Goal: Task Accomplishment & Management: Manage account settings

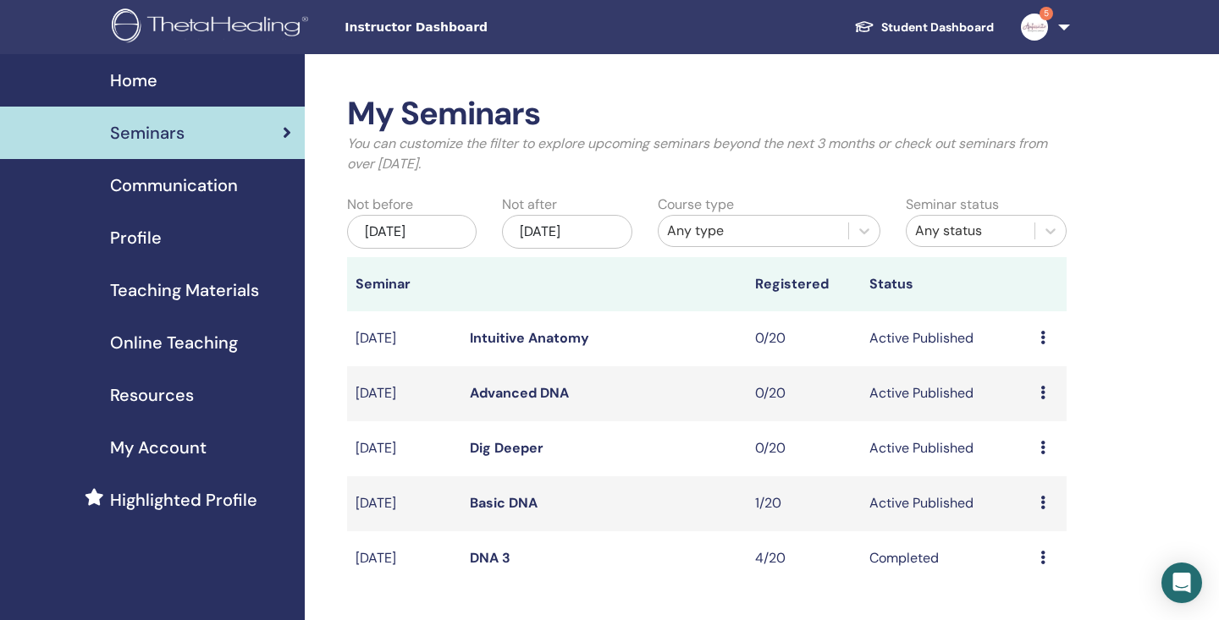
click at [1043, 501] on icon at bounding box center [1042, 503] width 5 height 14
click at [1038, 537] on li "Edit" at bounding box center [1038, 539] width 91 height 25
click at [1043, 496] on icon at bounding box center [1042, 503] width 5 height 14
click at [1055, 531] on li "Edit" at bounding box center [1038, 533] width 91 height 25
click at [1039, 503] on td "Preview Edit Attendees Cancel" at bounding box center [1049, 503] width 35 height 55
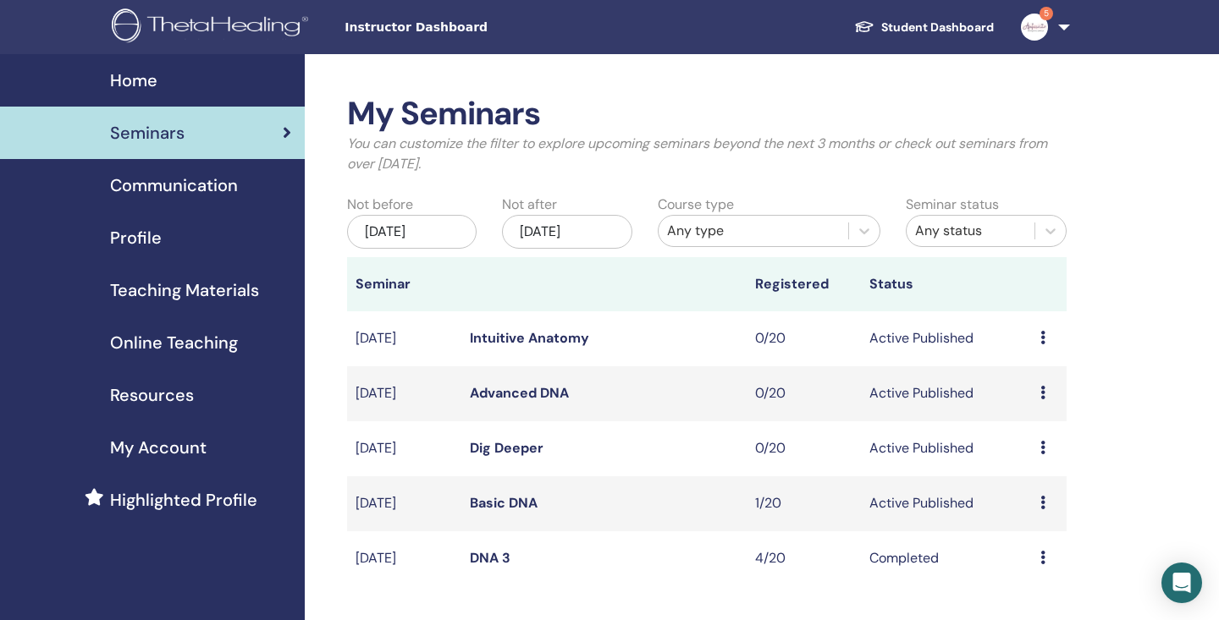
click at [1043, 504] on icon at bounding box center [1042, 503] width 5 height 14
click at [1034, 540] on li "Edit" at bounding box center [1038, 543] width 91 height 25
click at [1043, 501] on icon at bounding box center [1042, 503] width 5 height 14
click at [1036, 509] on link "Preview" at bounding box center [1030, 514] width 48 height 18
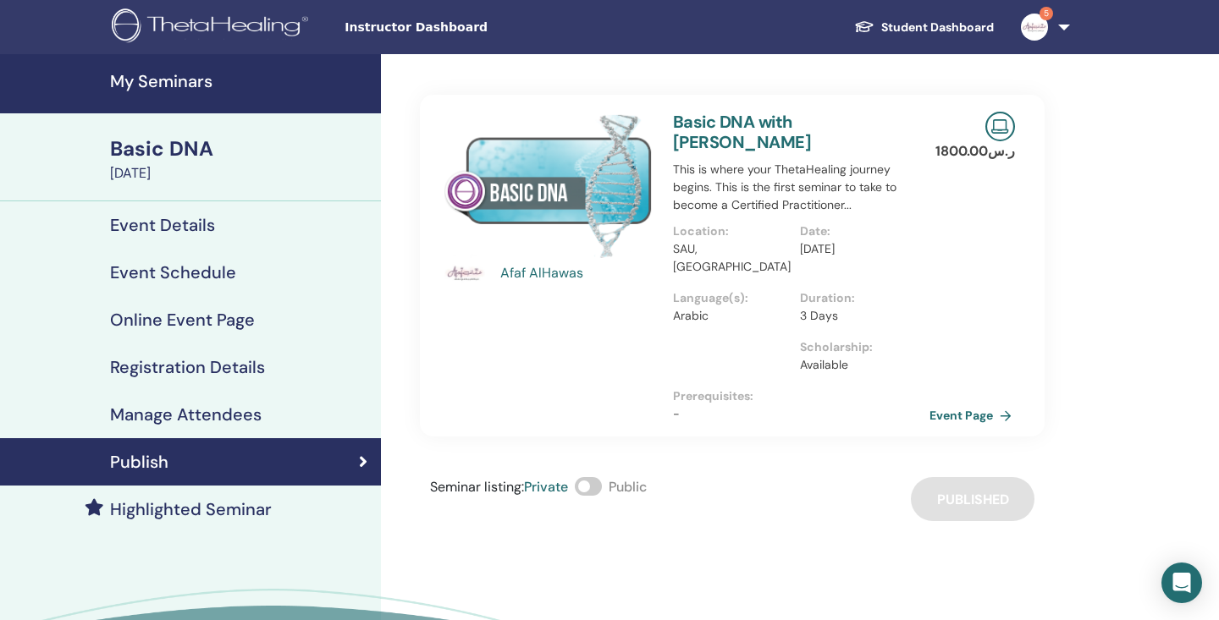
click at [961, 403] on link "Event Page" at bounding box center [973, 415] width 89 height 25
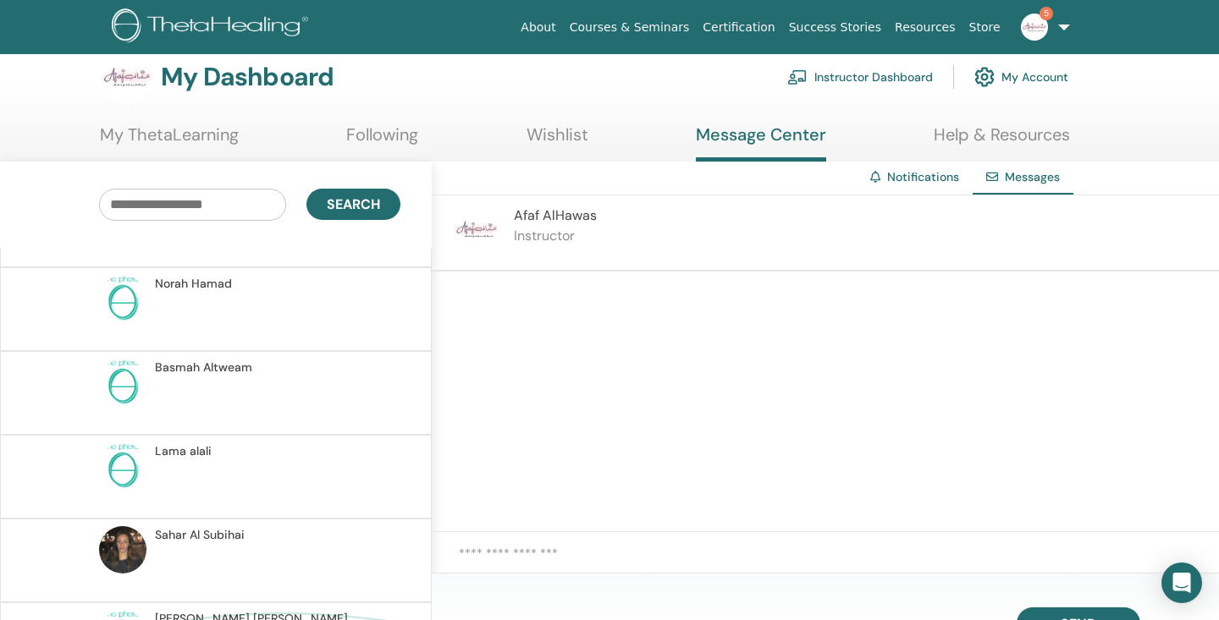
scroll to position [10286, 0]
